Goal: Navigation & Orientation: Find specific page/section

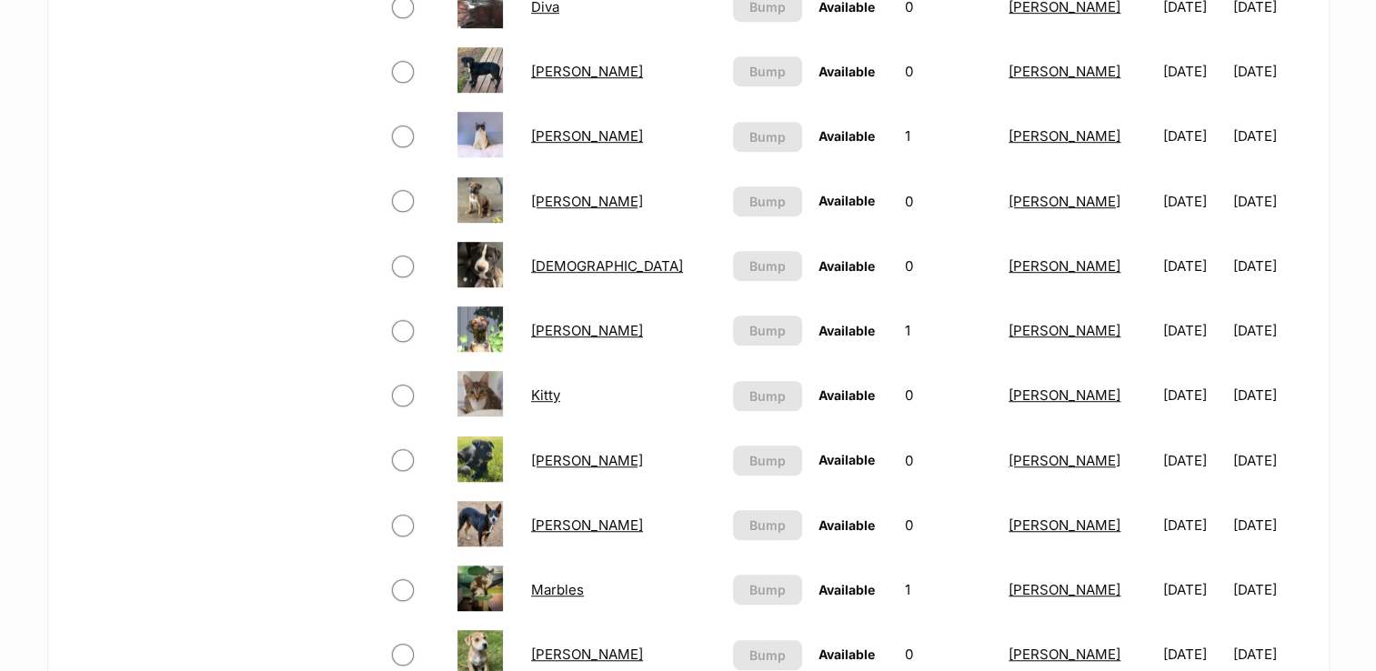
scroll to position [1761, 0]
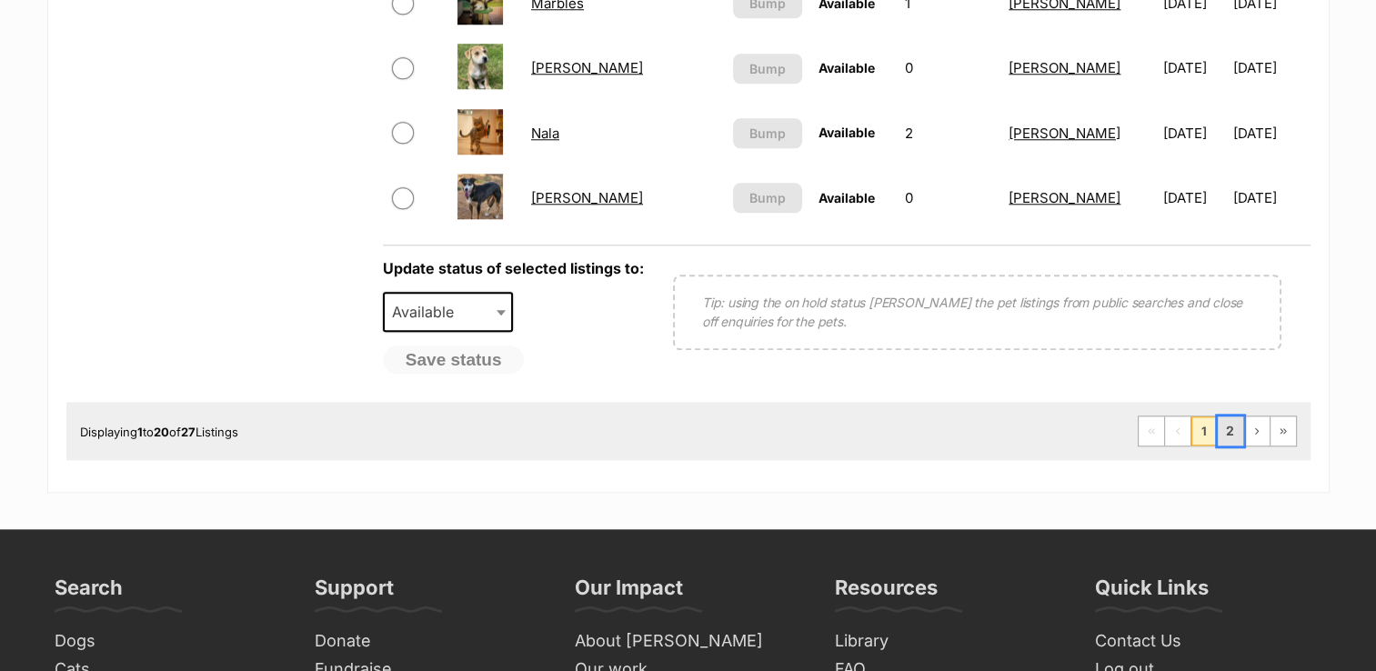
click at [1225, 421] on link "2" at bounding box center [1230, 431] width 25 height 29
